Goal: Task Accomplishment & Management: Use online tool/utility

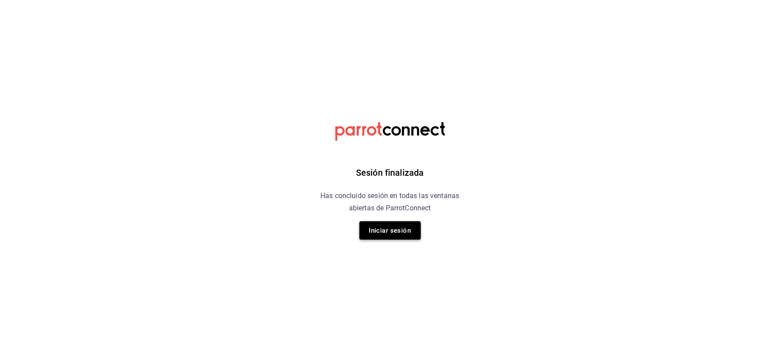
click at [400, 237] on button "Iniciar sesión" at bounding box center [389, 231] width 61 height 18
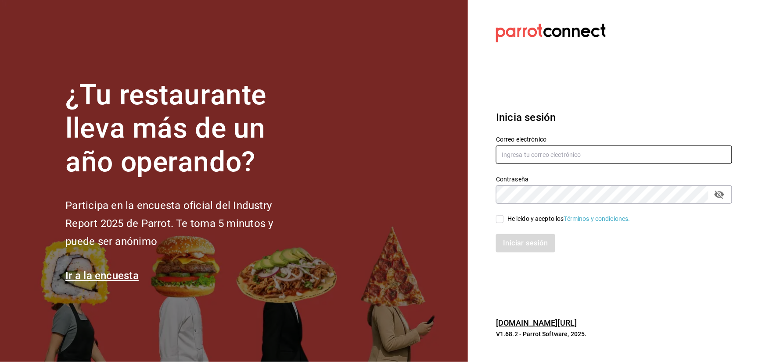
type input "strana.tepic@hotmail.com"
click at [514, 222] on div "He leído y acepto los Términos y condiciones." at bounding box center [568, 219] width 123 height 9
click at [504, 222] on input "He leído y acepto los Términos y condiciones." at bounding box center [500, 219] width 8 height 8
checkbox input "true"
click at [515, 244] on button "Iniciar sesión" at bounding box center [526, 243] width 60 height 18
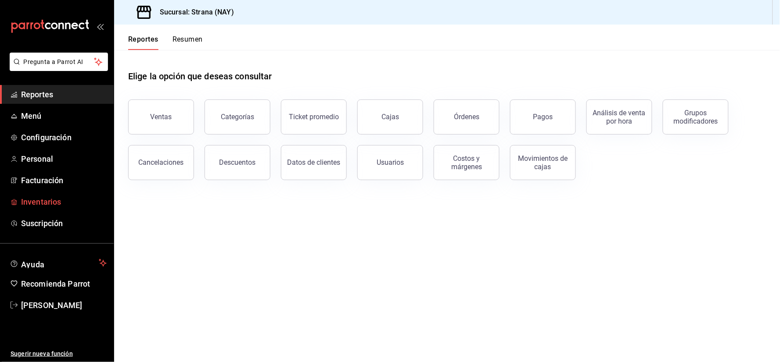
click at [72, 195] on link "Inventarios" at bounding box center [57, 202] width 114 height 19
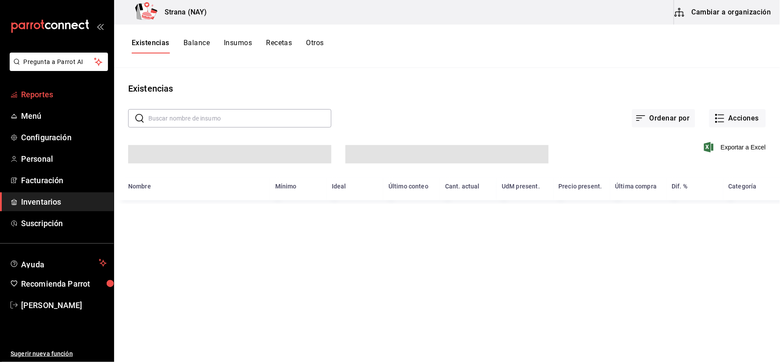
click at [51, 98] on span "Reportes" at bounding box center [64, 95] width 86 height 12
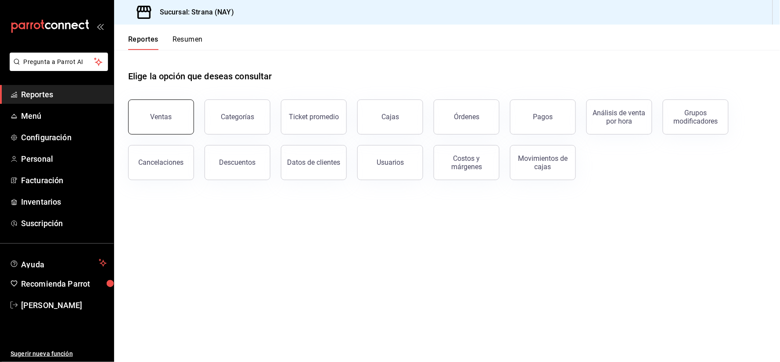
click at [157, 122] on button "Ventas" at bounding box center [161, 117] width 66 height 35
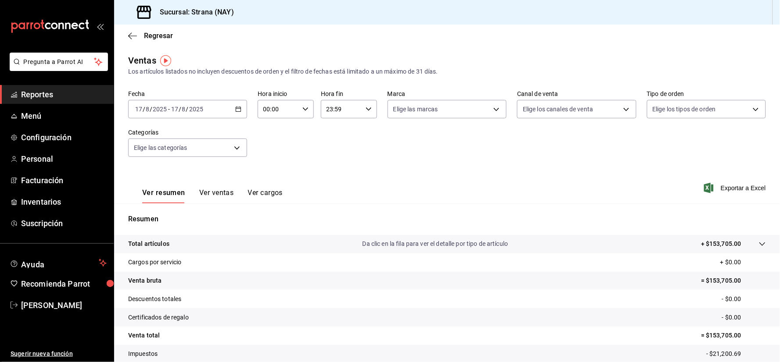
click at [240, 107] on div "2025-08-17 17 / 8 / 2025 - 2025-08-17 17 / 8 / 2025" at bounding box center [187, 109] width 119 height 18
click at [178, 212] on span "Rango de fechas" at bounding box center [170, 214] width 68 height 9
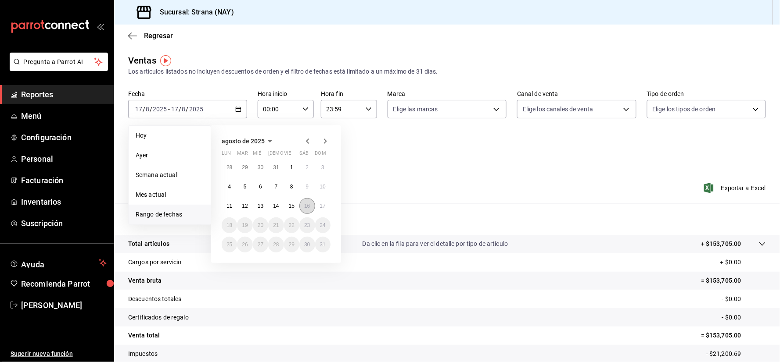
click at [310, 207] on button "16" at bounding box center [306, 206] width 15 height 16
click at [321, 204] on abbr "17" at bounding box center [323, 206] width 6 height 6
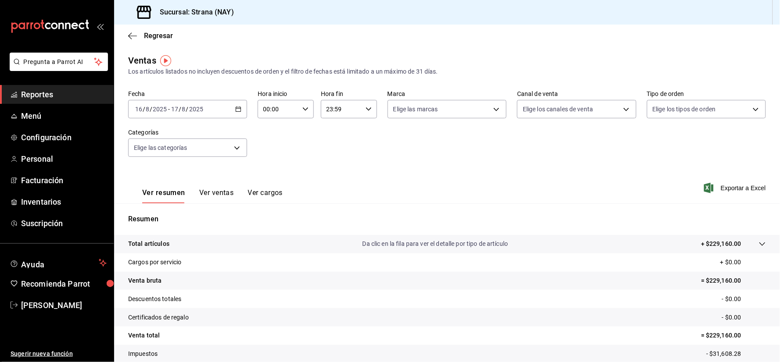
click at [301, 102] on div "00:00 Hora inicio" at bounding box center [286, 109] width 56 height 18
drag, startPoint x: 271, startPoint y: 177, endPoint x: 304, endPoint y: 182, distance: 33.2
click at [271, 177] on button "18" at bounding box center [270, 179] width 24 height 18
type input "18:00"
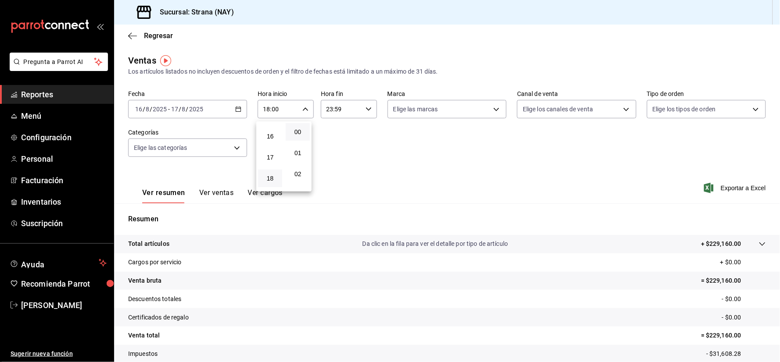
scroll to position [382, 0]
click at [465, 142] on div at bounding box center [390, 181] width 780 height 362
click at [714, 238] on tr "Total artículos Da clic en la fila para ver el detalle por tipo de artículo + $…" at bounding box center [447, 244] width 666 height 18
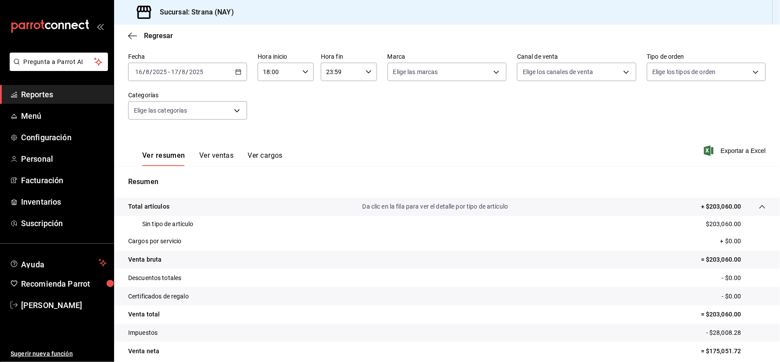
scroll to position [49, 0]
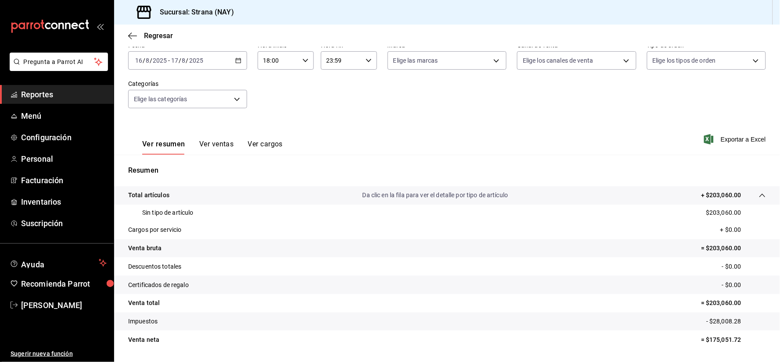
click at [229, 61] on div "2025-08-16 16 / 8 / 2025 - 2025-08-17 17 / 8 / 2025" at bounding box center [187, 60] width 119 height 18
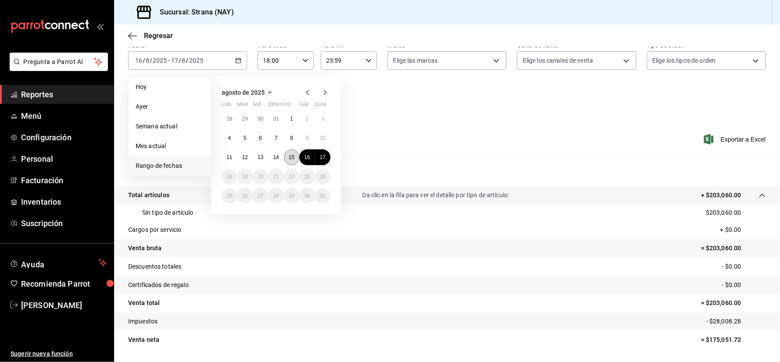
click at [291, 157] on abbr "15" at bounding box center [292, 157] width 6 height 6
click at [327, 154] on button "17" at bounding box center [322, 158] width 15 height 16
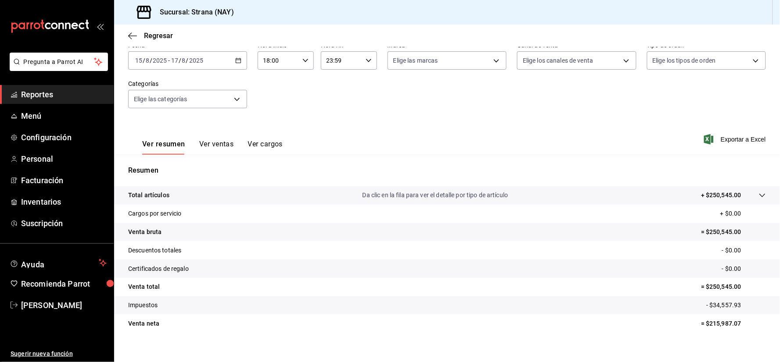
scroll to position [58, 0]
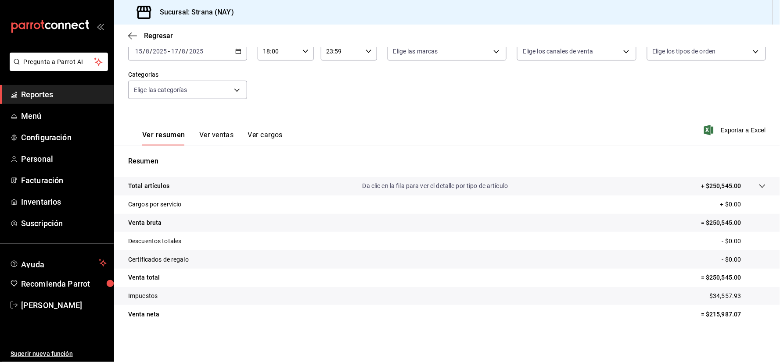
click at [741, 186] on div at bounding box center [753, 186] width 25 height 9
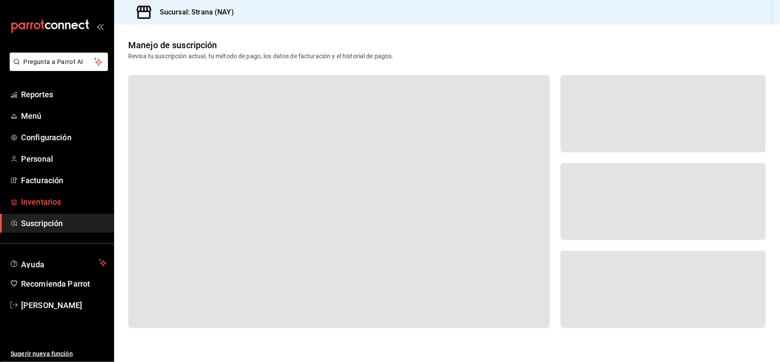
click at [40, 207] on span "Inventarios" at bounding box center [64, 202] width 86 height 12
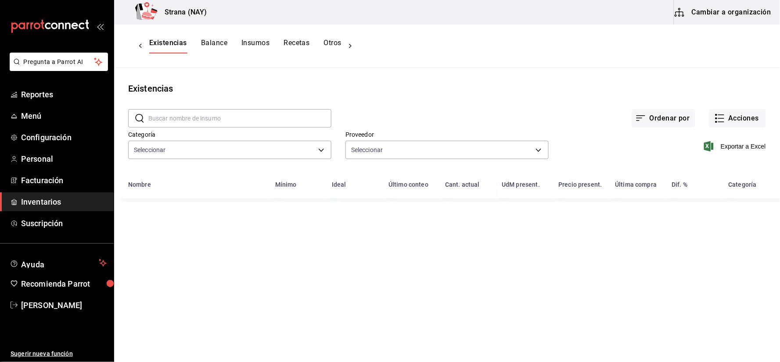
type input "4ef98d7d-116e-4c3e-bde9-db75209767af"
type input "ce5ab5f8-f367-4a5f-89cb-d42ecabf6364,c1fc81f9-06d0-4d4d-9e5c-85766211bedd,7a3cf…"
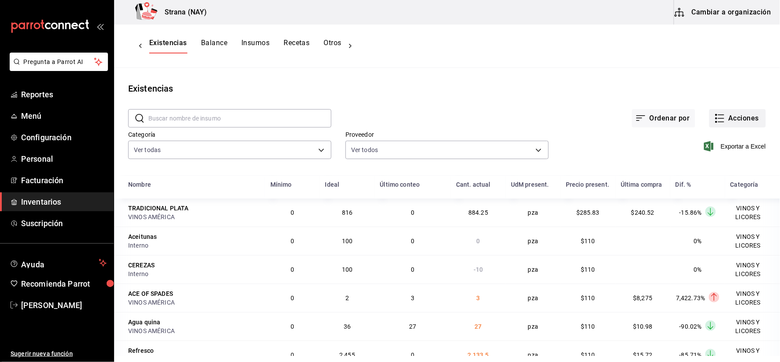
click at [714, 118] on icon "button" at bounding box center [719, 118] width 11 height 11
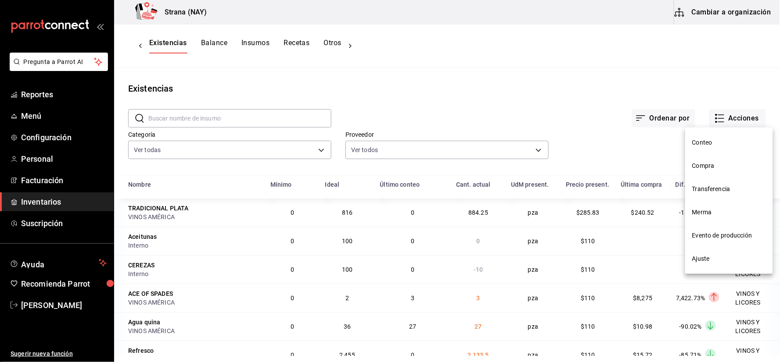
click at [711, 140] on span "Conteo" at bounding box center [729, 142] width 74 height 9
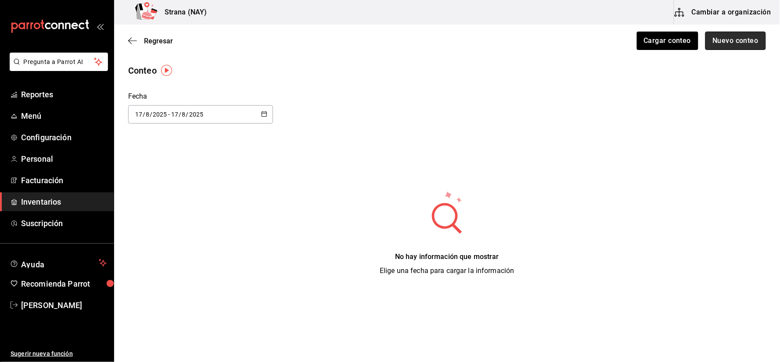
click at [746, 42] on button "Nuevo conteo" at bounding box center [735, 41] width 61 height 18
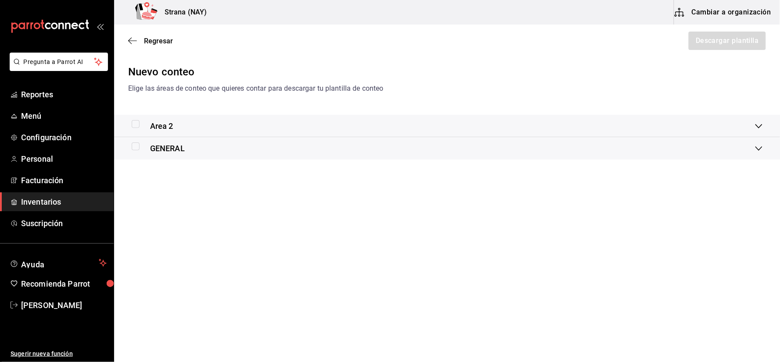
click at [136, 125] on input "checkbox" at bounding box center [136, 124] width 8 height 8
checkbox input "true"
click at [135, 145] on input "checkbox" at bounding box center [136, 147] width 8 height 8
checkbox input "true"
click at [755, 36] on button "Descargar plantilla" at bounding box center [726, 41] width 78 height 18
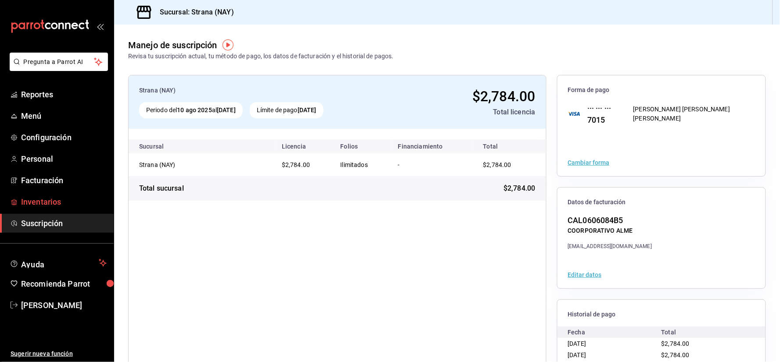
click at [49, 196] on span "Inventarios" at bounding box center [64, 202] width 86 height 12
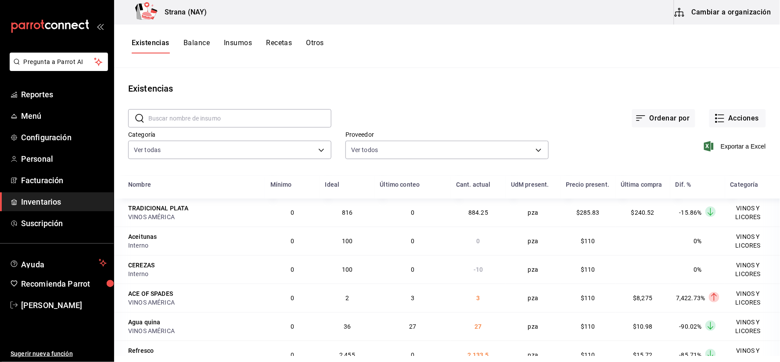
click at [247, 109] on div "​ ​" at bounding box center [229, 118] width 203 height 18
type input "E"
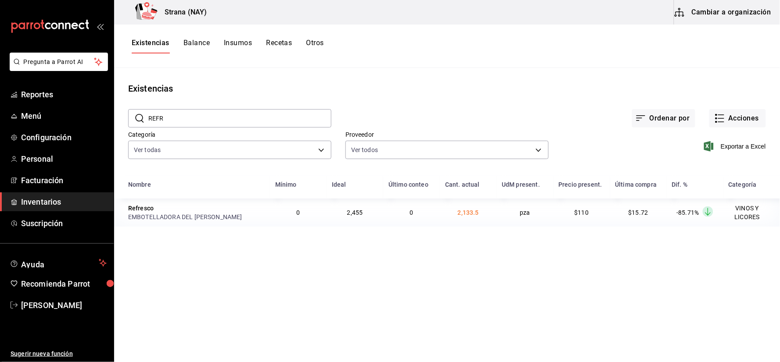
click at [283, 117] on input "REFR" at bounding box center [239, 119] width 183 height 18
type input "BOO"
click at [45, 206] on span "Inventarios" at bounding box center [64, 202] width 86 height 12
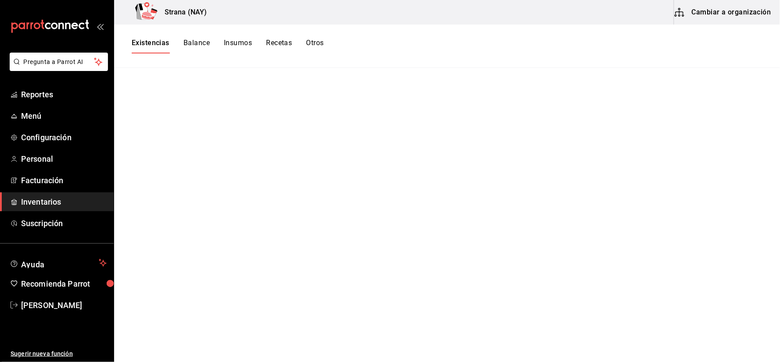
click at [21, 202] on span "Inventarios" at bounding box center [64, 202] width 86 height 12
click at [316, 41] on button "Otros" at bounding box center [315, 46] width 18 height 15
click at [147, 37] on div "Existencias Balance Insumos Recetas Otros" at bounding box center [447, 46] width 666 height 43
click at [150, 41] on button "Existencias" at bounding box center [150, 46] width 37 height 15
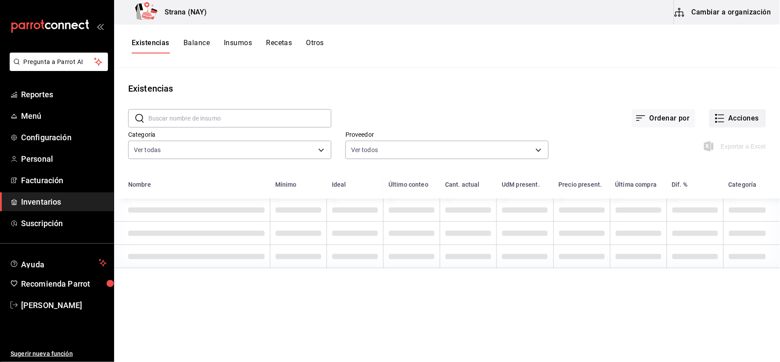
click at [726, 121] on button "Acciones" at bounding box center [737, 118] width 57 height 18
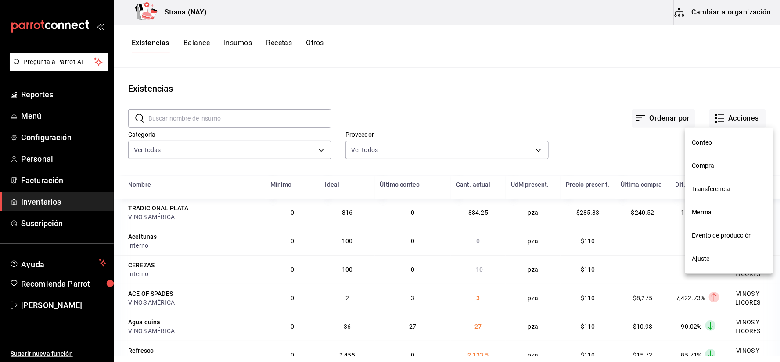
click at [705, 147] on span "Conteo" at bounding box center [729, 142] width 74 height 9
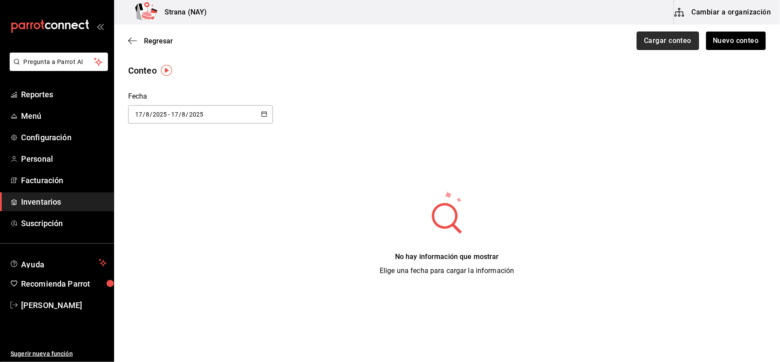
click at [647, 46] on button "Cargar conteo" at bounding box center [668, 41] width 62 height 18
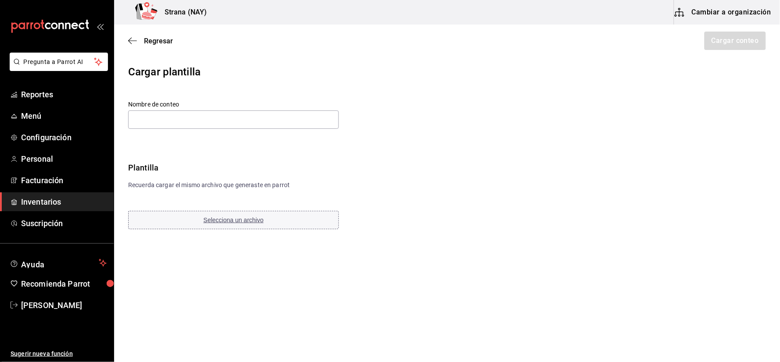
click at [208, 228] on button "Selecciona un archivo" at bounding box center [233, 220] width 211 height 18
click at [220, 121] on input "text" at bounding box center [233, 120] width 211 height 18
type input "CONTEO DE LA VENTA DEL 16 DE AGOSTO"
click at [290, 223] on button "Selecciona un archivo" at bounding box center [233, 220] width 211 height 18
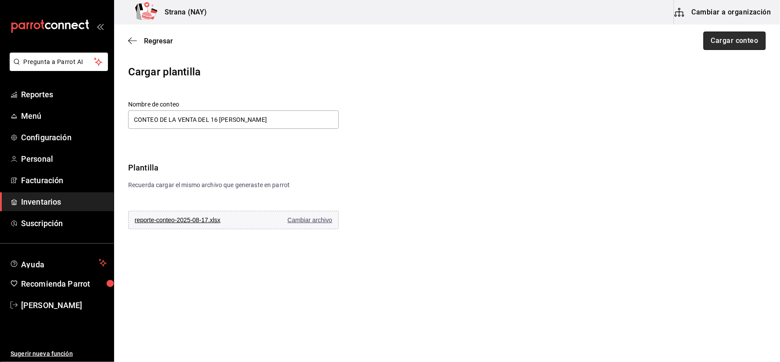
click at [714, 36] on button "Cargar conteo" at bounding box center [734, 41] width 62 height 18
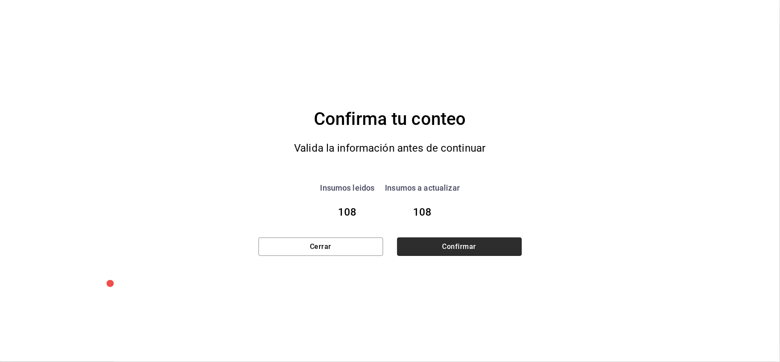
click at [453, 252] on button "Confirmar" at bounding box center [459, 247] width 125 height 18
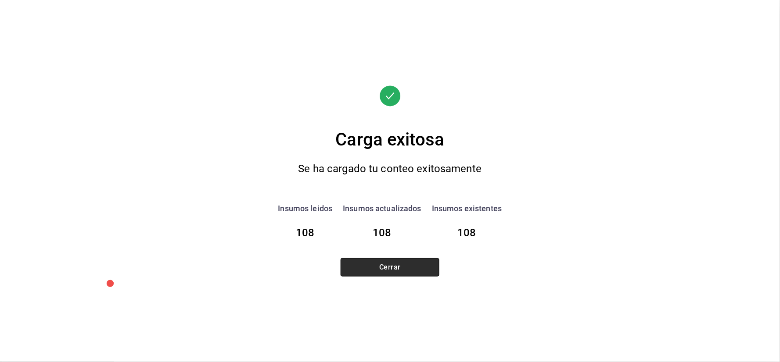
click at [404, 269] on button "Cerrar" at bounding box center [389, 267] width 99 height 18
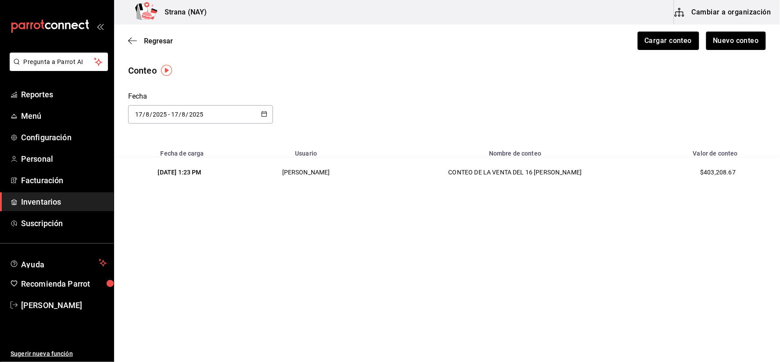
click at [29, 196] on span "Inventarios" at bounding box center [64, 202] width 86 height 12
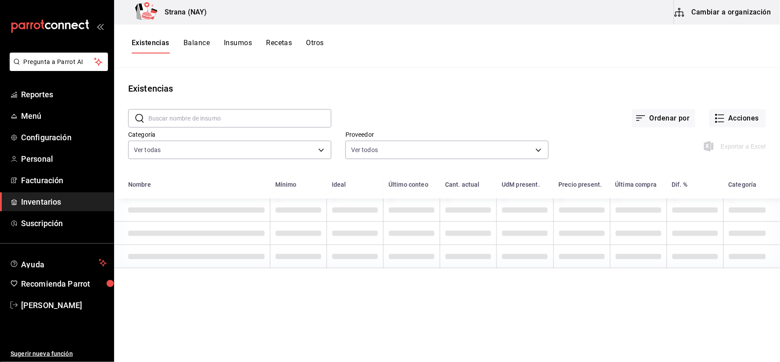
click at [308, 43] on button "Otros" at bounding box center [315, 46] width 18 height 15
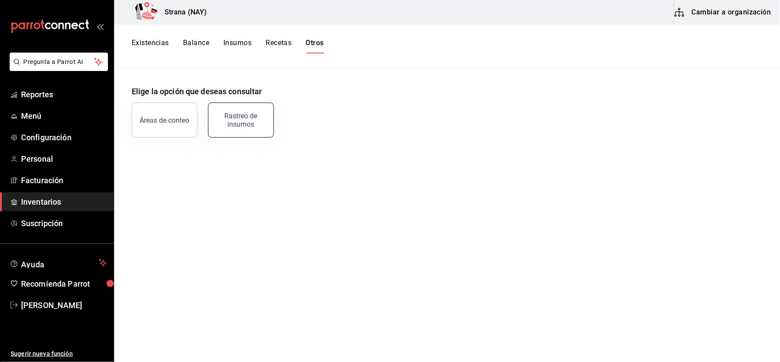
click at [240, 118] on div "Rastreo de insumos" at bounding box center [241, 120] width 54 height 17
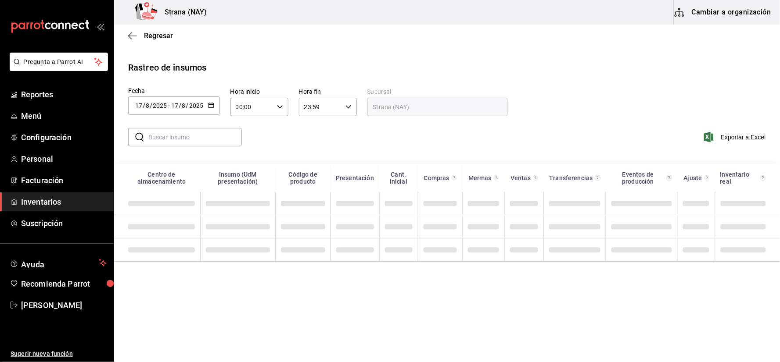
click at [212, 106] on icon "button" at bounding box center [211, 105] width 6 height 6
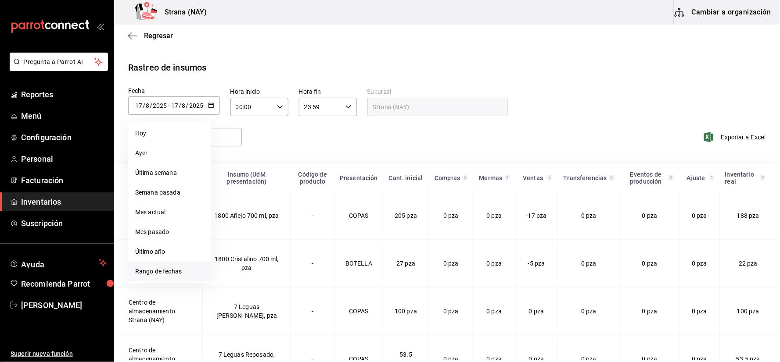
click at [177, 271] on li "Rango de fechas" at bounding box center [169, 272] width 83 height 20
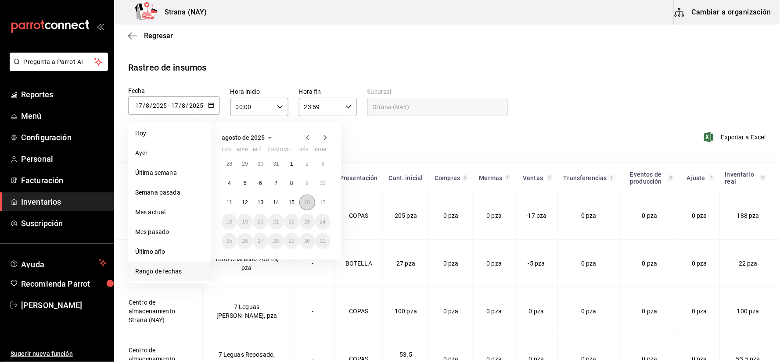
click at [306, 204] on abbr "16" at bounding box center [307, 203] width 6 height 6
click at [320, 200] on abbr "17" at bounding box center [323, 203] width 6 height 6
type input "2025-08-16"
type input "16"
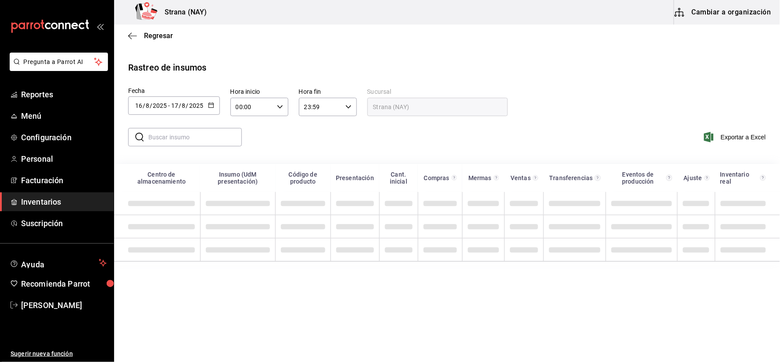
click at [279, 104] on icon "button" at bounding box center [280, 107] width 6 height 6
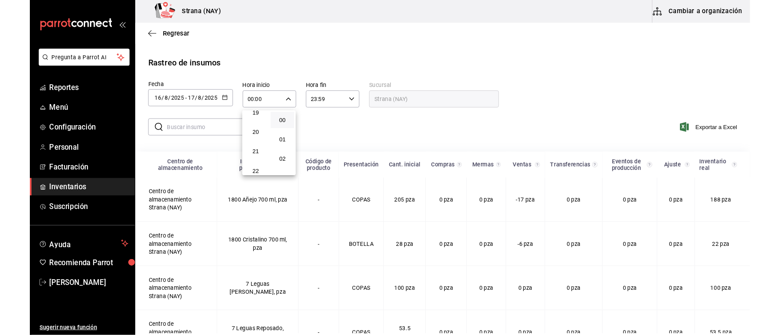
scroll to position [430, 0]
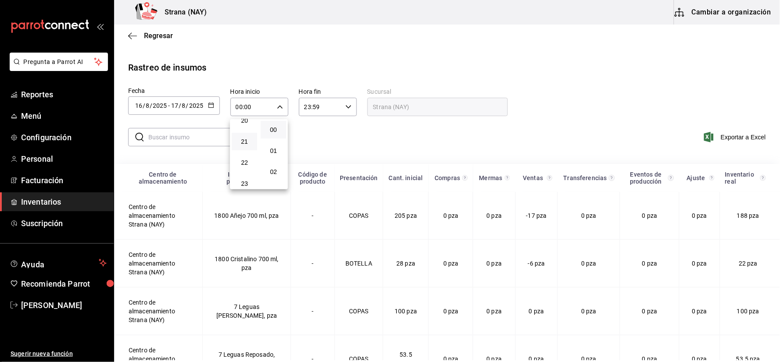
click at [243, 141] on button "21" at bounding box center [244, 142] width 25 height 18
type input "21:00"
click at [344, 126] on div at bounding box center [390, 181] width 780 height 362
click at [720, 134] on span "Exportar a Excel" at bounding box center [735, 137] width 60 height 11
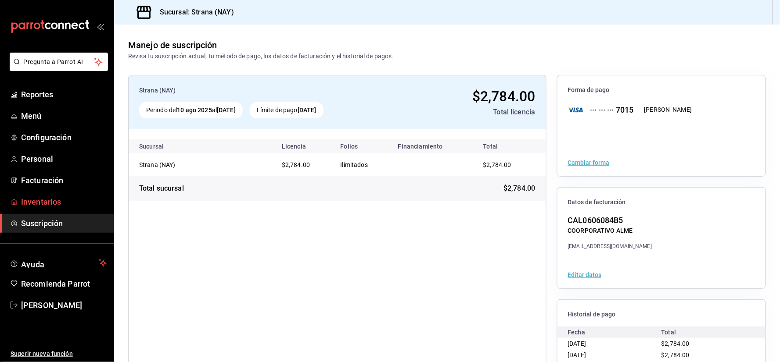
click at [36, 207] on span "Inventarios" at bounding box center [64, 202] width 86 height 12
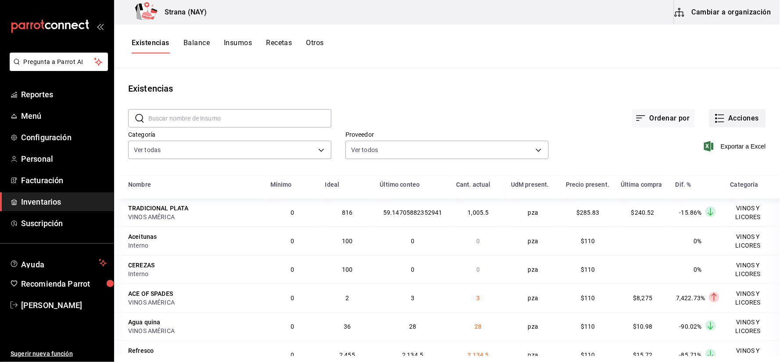
click at [734, 114] on button "Acciones" at bounding box center [737, 118] width 57 height 18
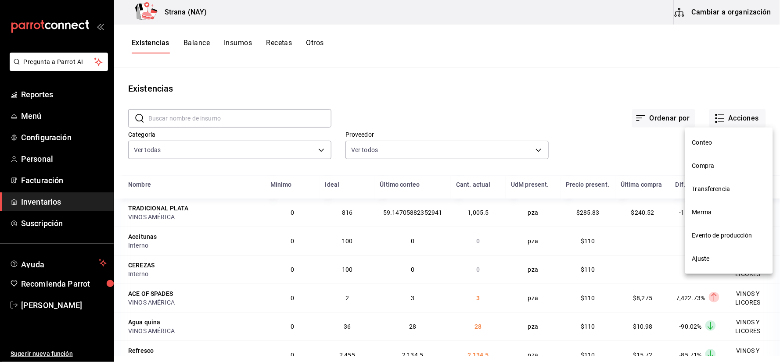
click at [709, 143] on span "Conteo" at bounding box center [729, 142] width 74 height 9
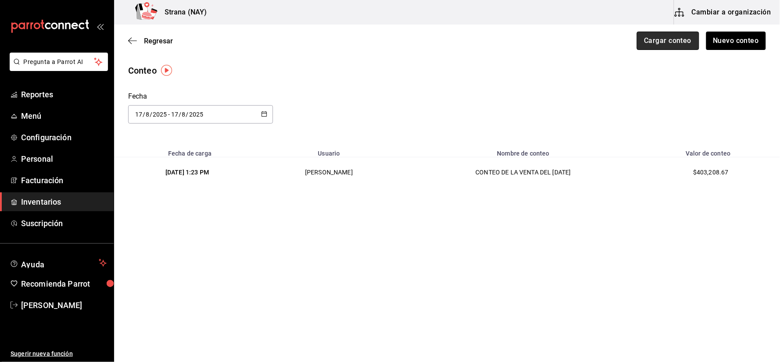
click at [668, 45] on button "Cargar conteo" at bounding box center [668, 41] width 62 height 18
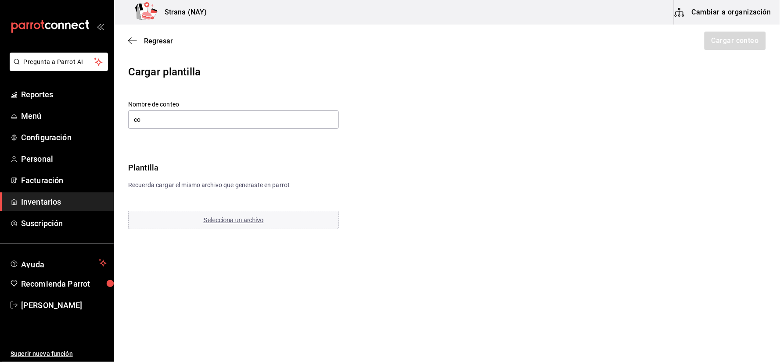
type input "c"
type input "CONTEO DE LA VENTA DEL 16 DE AGOSTO"
click at [283, 227] on button "Selecciona un archivo" at bounding box center [233, 220] width 211 height 18
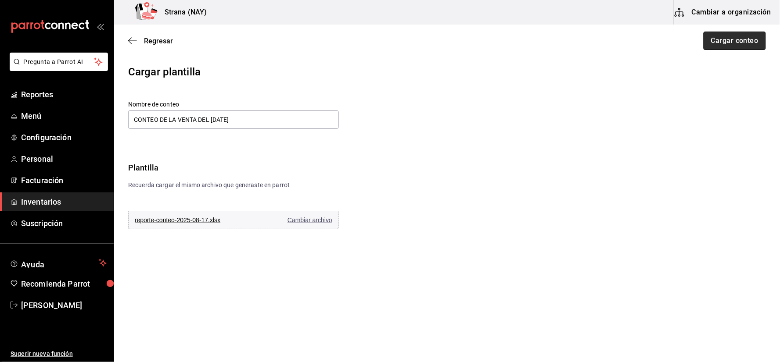
click at [727, 37] on button "Cargar conteo" at bounding box center [734, 41] width 62 height 18
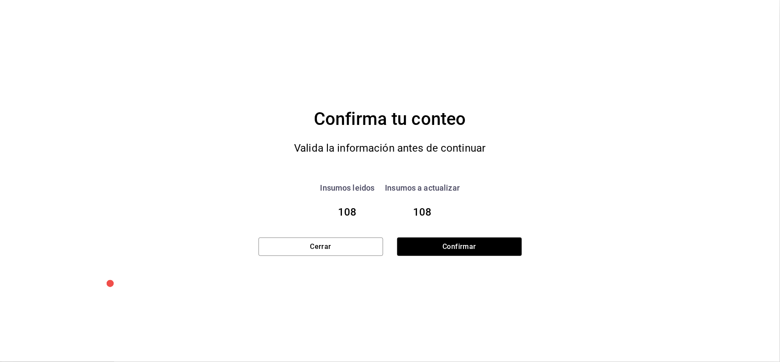
click at [444, 227] on div "Confirma tu conteo Valida la información antes de continuar Insumos leidos 108 …" at bounding box center [389, 181] width 263 height 150
click at [440, 240] on button "Confirmar" at bounding box center [459, 247] width 125 height 18
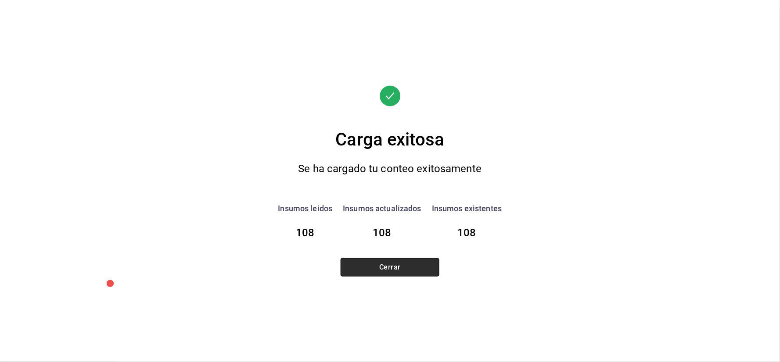
click at [392, 271] on button "Cerrar" at bounding box center [389, 267] width 99 height 18
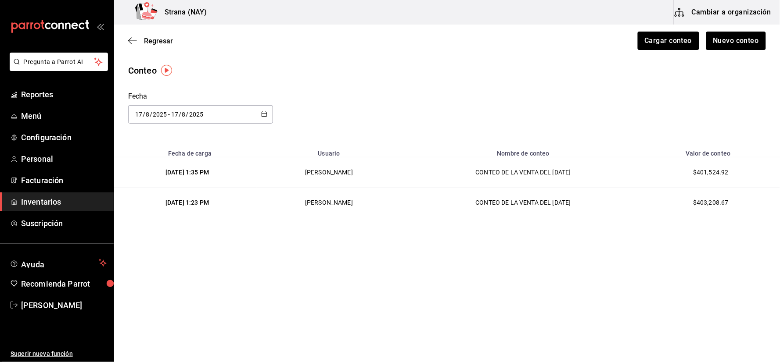
click at [88, 195] on link "Inventarios" at bounding box center [57, 202] width 114 height 19
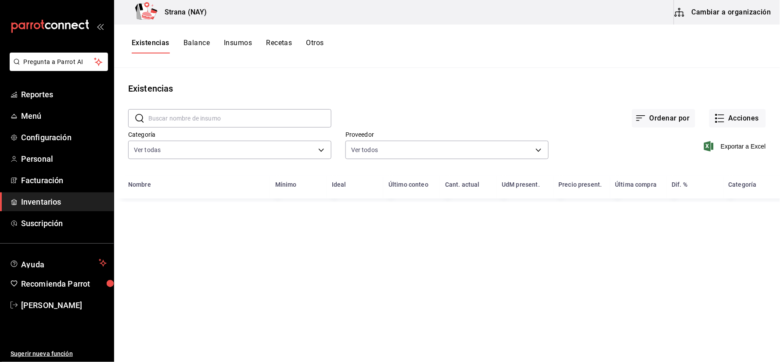
click at [318, 44] on button "Otros" at bounding box center [315, 46] width 18 height 15
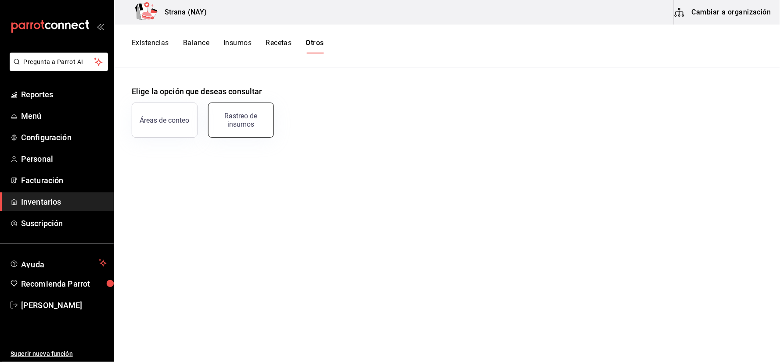
click at [244, 128] on div "Rastreo de insumos" at bounding box center [241, 120] width 54 height 17
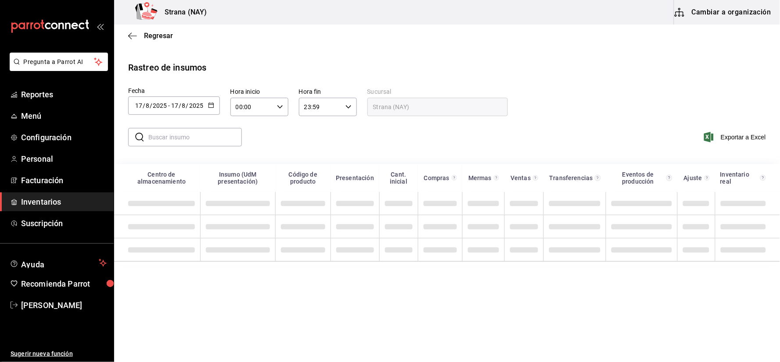
click at [212, 110] on button "button" at bounding box center [211, 105] width 6 height 7
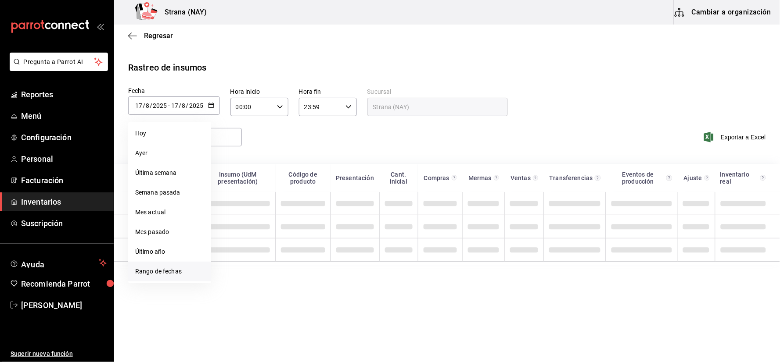
click at [168, 270] on li "Rango de fechas" at bounding box center [169, 272] width 83 height 20
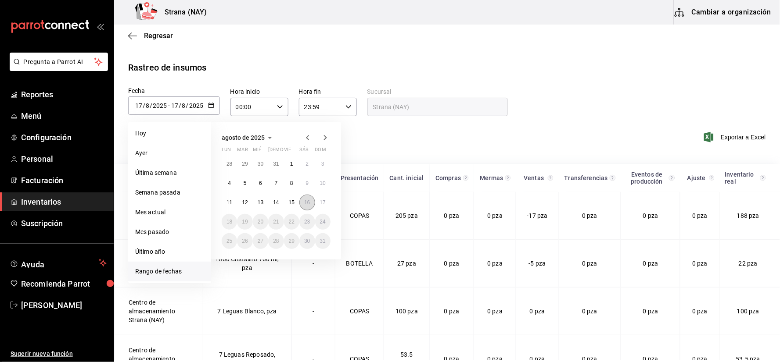
click at [308, 200] on abbr "16" at bounding box center [307, 203] width 6 height 6
click at [319, 199] on button "17" at bounding box center [322, 203] width 15 height 16
type input "2025-08-16"
type input "16"
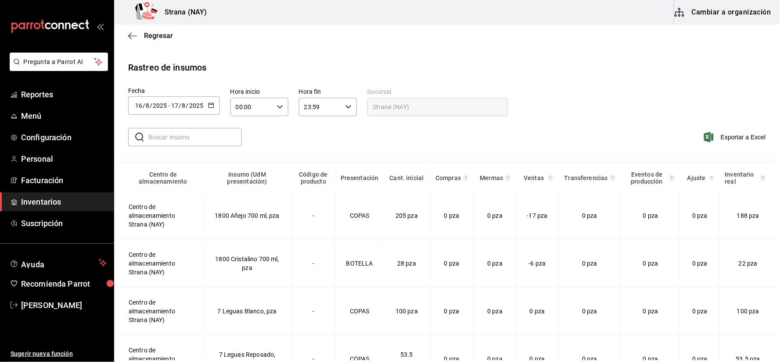
click at [275, 107] on div "00:00 Hora inicio" at bounding box center [259, 107] width 58 height 18
drag, startPoint x: 248, startPoint y: 181, endPoint x: 322, endPoint y: 141, distance: 83.8
click at [249, 181] on button "19" at bounding box center [244, 189] width 25 height 18
type input "19:00"
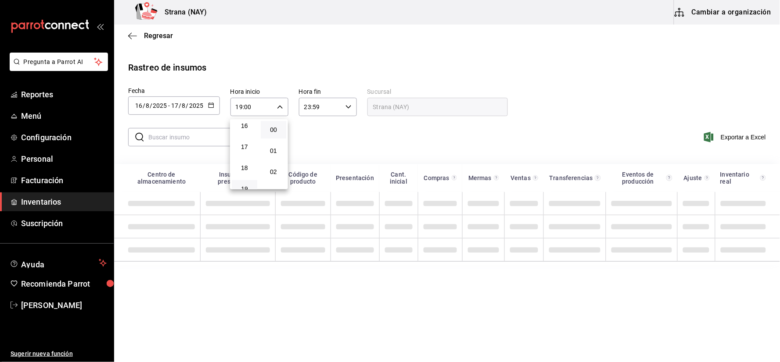
click at [322, 141] on div at bounding box center [390, 181] width 780 height 362
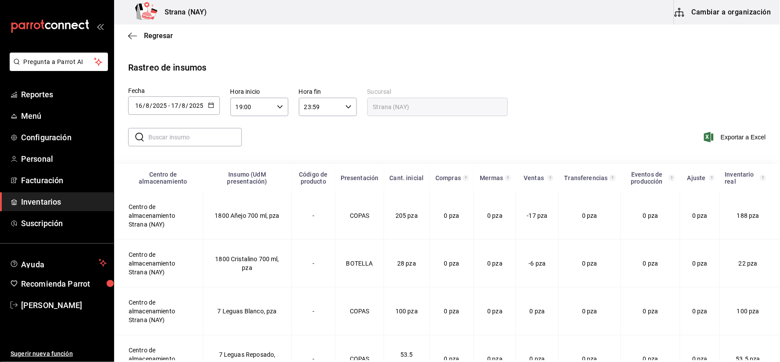
click at [322, 141] on div at bounding box center [390, 181] width 780 height 362
click at [714, 140] on span "Exportar a Excel" at bounding box center [735, 137] width 60 height 11
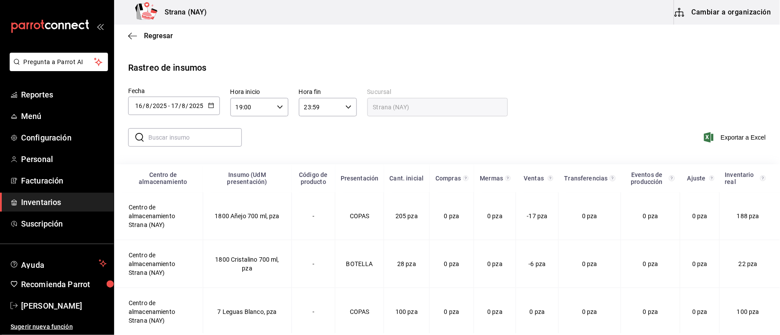
click at [270, 43] on div "Regresar" at bounding box center [447, 36] width 666 height 22
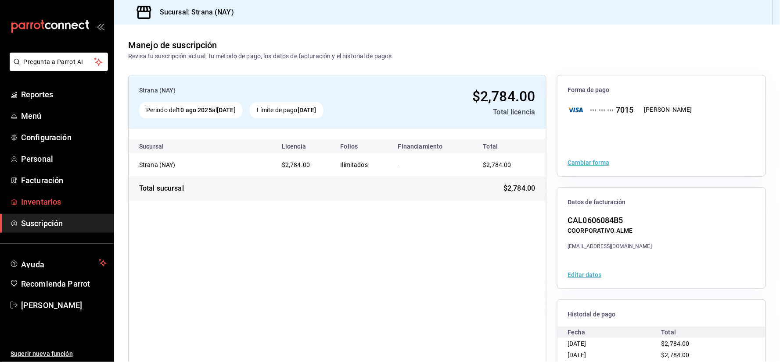
click at [55, 200] on span "Inventarios" at bounding box center [64, 202] width 86 height 12
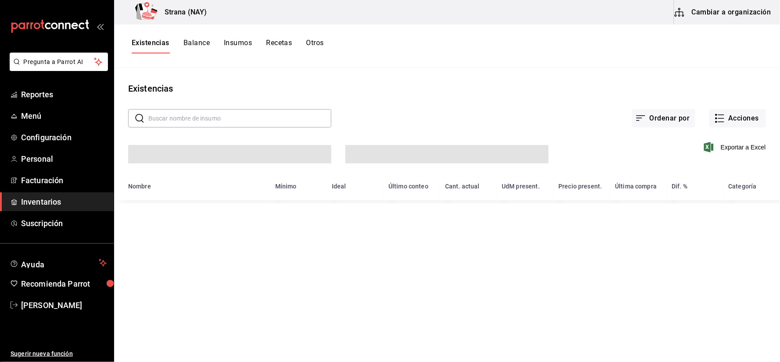
click at [50, 205] on span "Inventarios" at bounding box center [64, 202] width 86 height 12
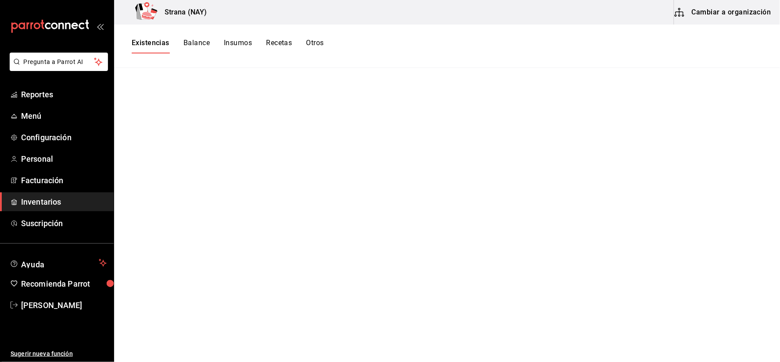
click at [318, 45] on button "Otros" at bounding box center [315, 46] width 18 height 15
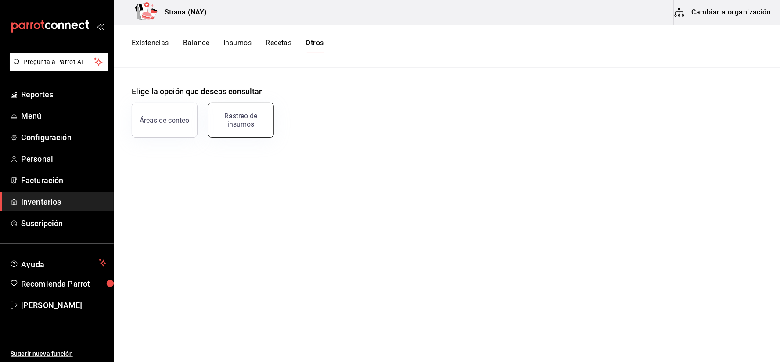
click at [254, 122] on div "Rastreo de insumos" at bounding box center [241, 120] width 54 height 17
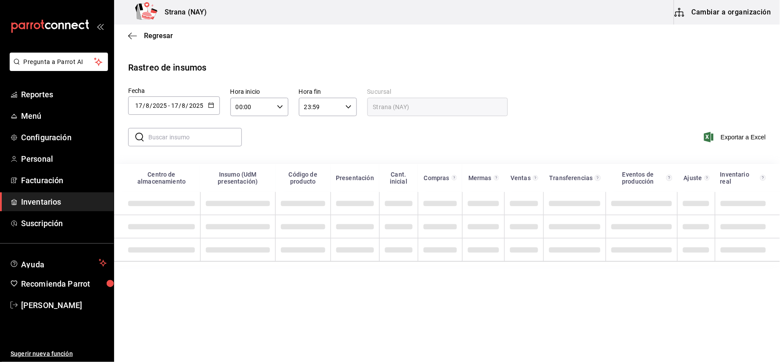
click at [211, 107] on icon "button" at bounding box center [211, 105] width 6 height 6
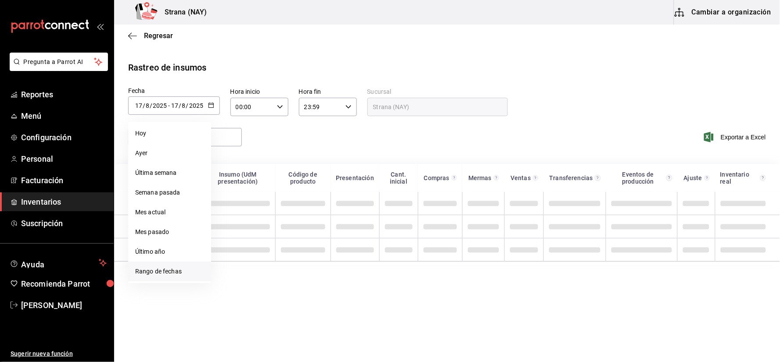
click at [179, 269] on li "Rango de fechas" at bounding box center [169, 272] width 83 height 20
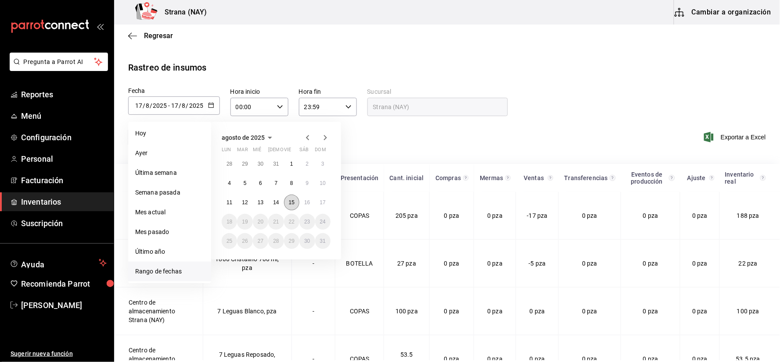
click at [293, 204] on abbr "15" at bounding box center [292, 203] width 6 height 6
click at [322, 204] on abbr "17" at bounding box center [323, 203] width 6 height 6
type input "[DATE]"
type input "15"
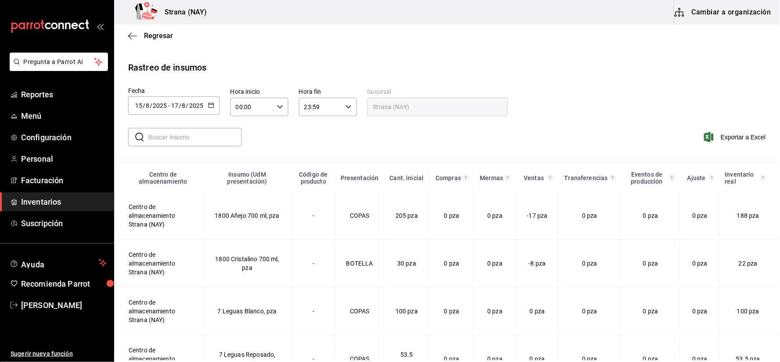
click at [277, 109] on icon "button" at bounding box center [280, 107] width 6 height 6
click at [242, 179] on span "21" at bounding box center [244, 182] width 15 height 7
type input "21:00"
click at [370, 138] on div at bounding box center [390, 181] width 780 height 362
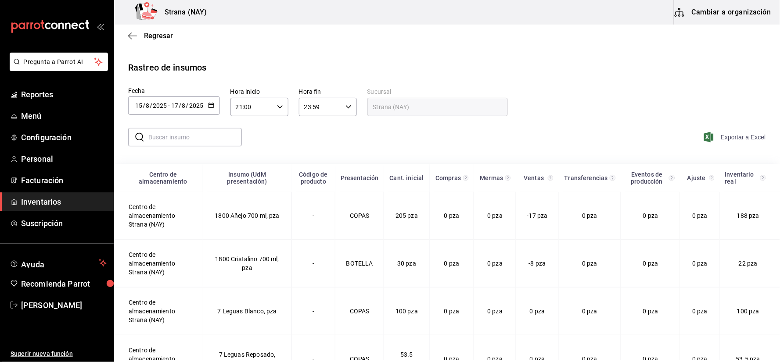
click at [717, 134] on span "Exportar a Excel" at bounding box center [735, 137] width 60 height 11
